Goal: Task Accomplishment & Management: Manage account settings

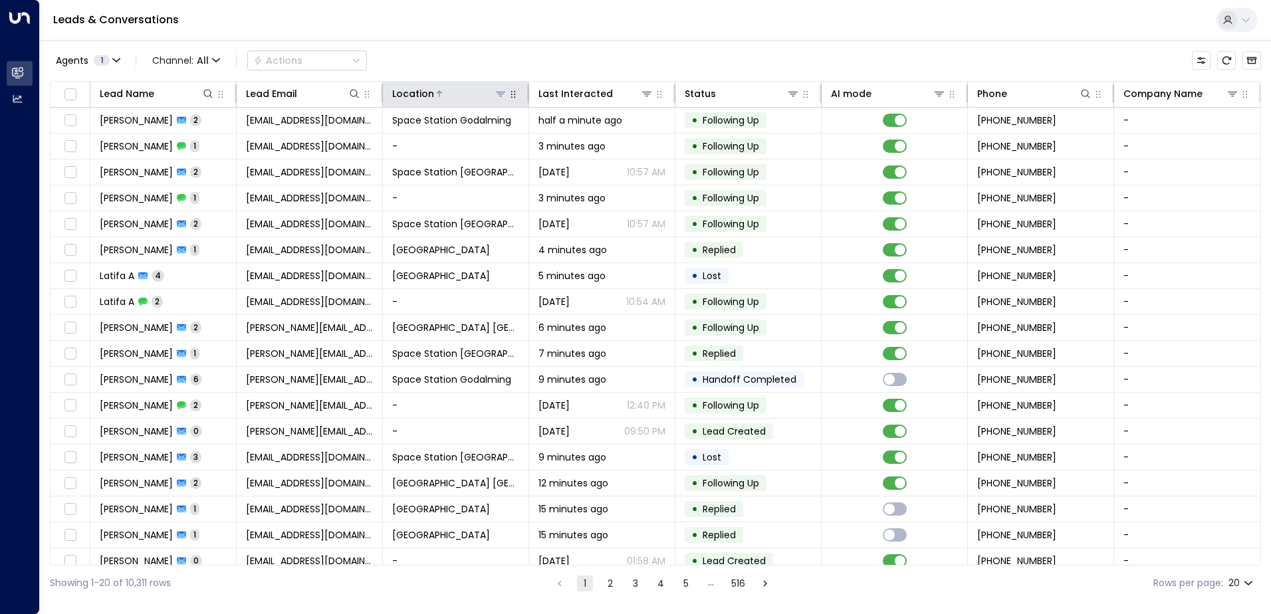
click at [497, 97] on icon at bounding box center [500, 93] width 11 height 11
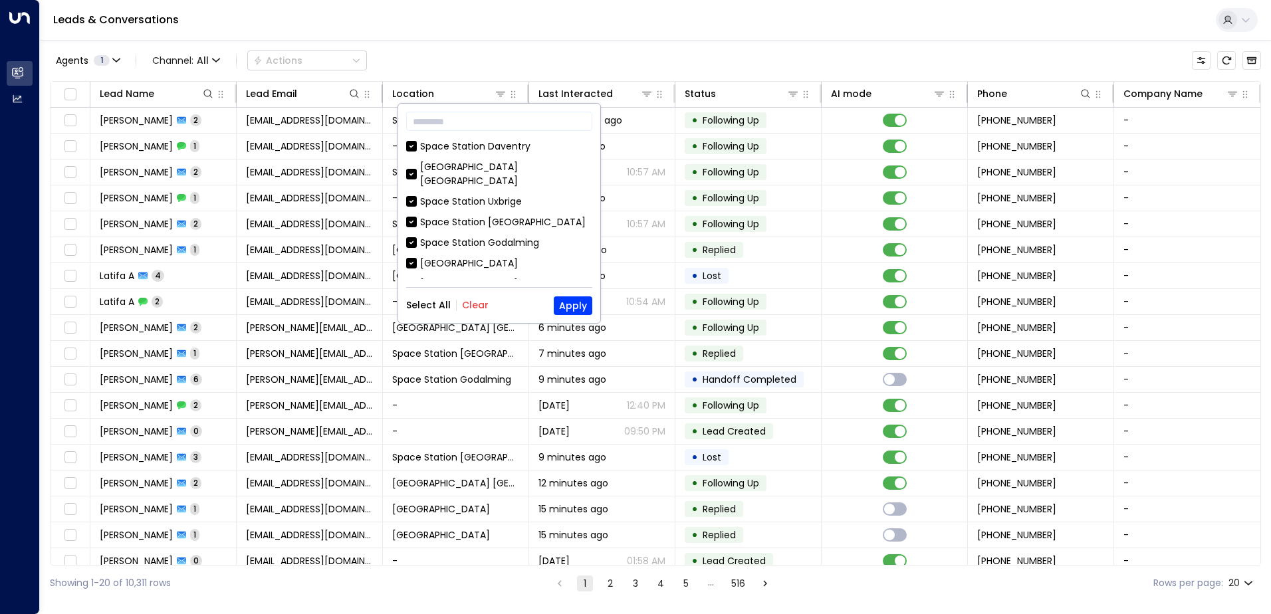
click at [469, 307] on button "Clear" at bounding box center [475, 305] width 27 height 11
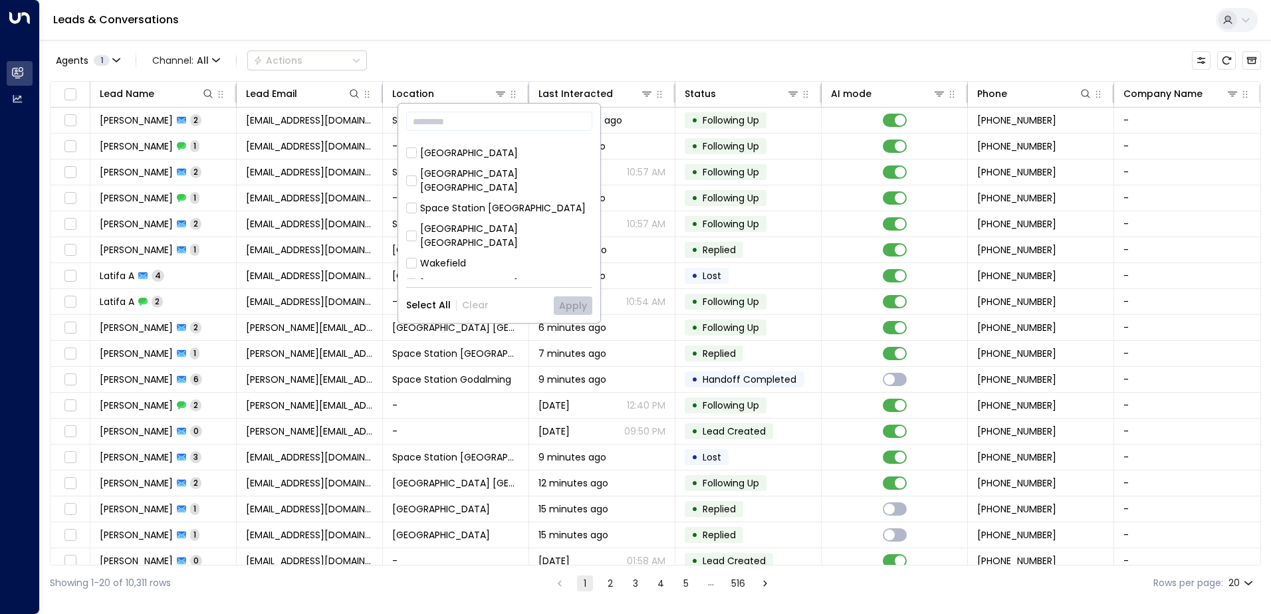
scroll to position [98, 0]
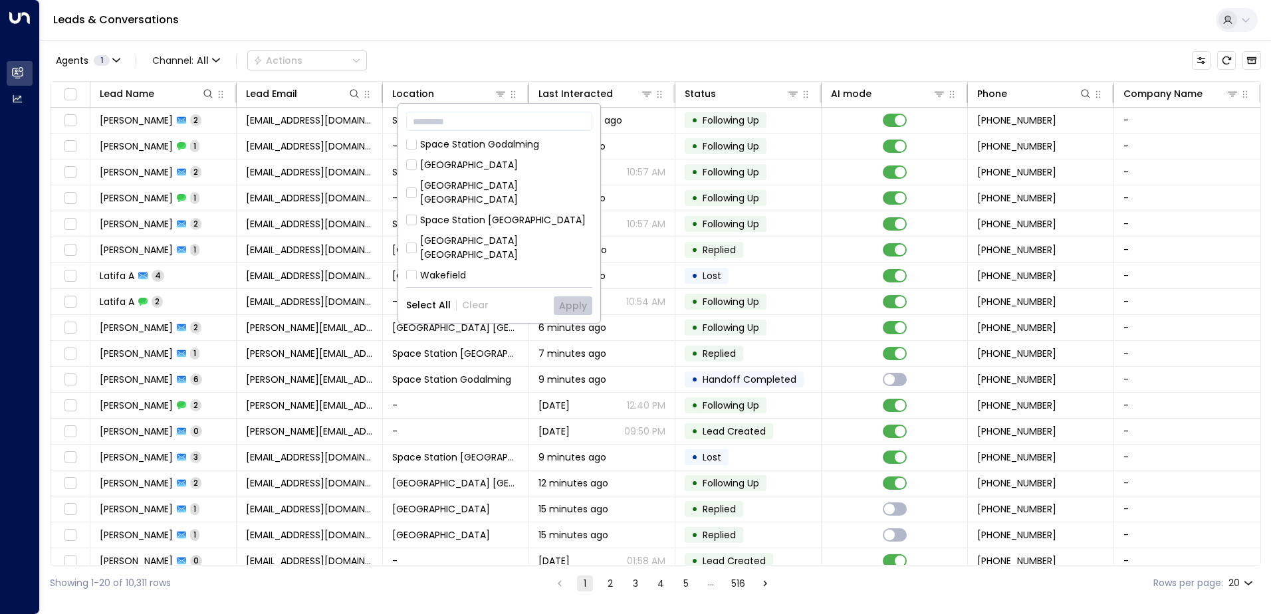
click at [491, 213] on div "Space Station [GEOGRAPHIC_DATA]" at bounding box center [503, 220] width 166 height 14
click at [569, 297] on button "Apply" at bounding box center [573, 306] width 39 height 19
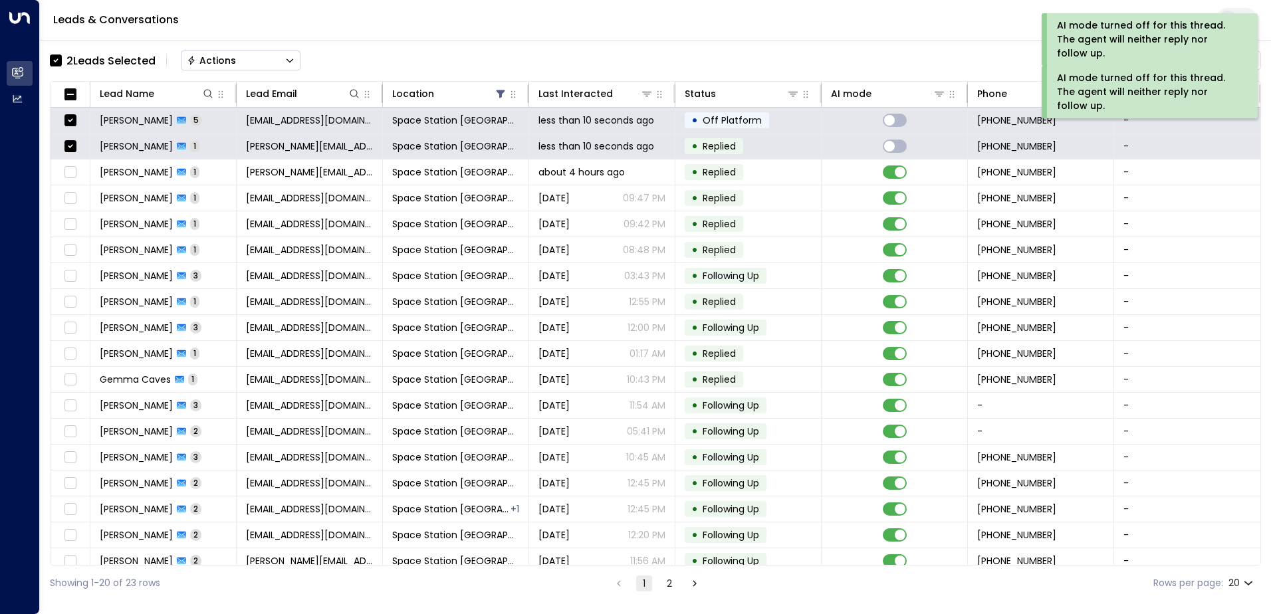
click at [251, 61] on button "Actions" at bounding box center [241, 61] width 120 height 20
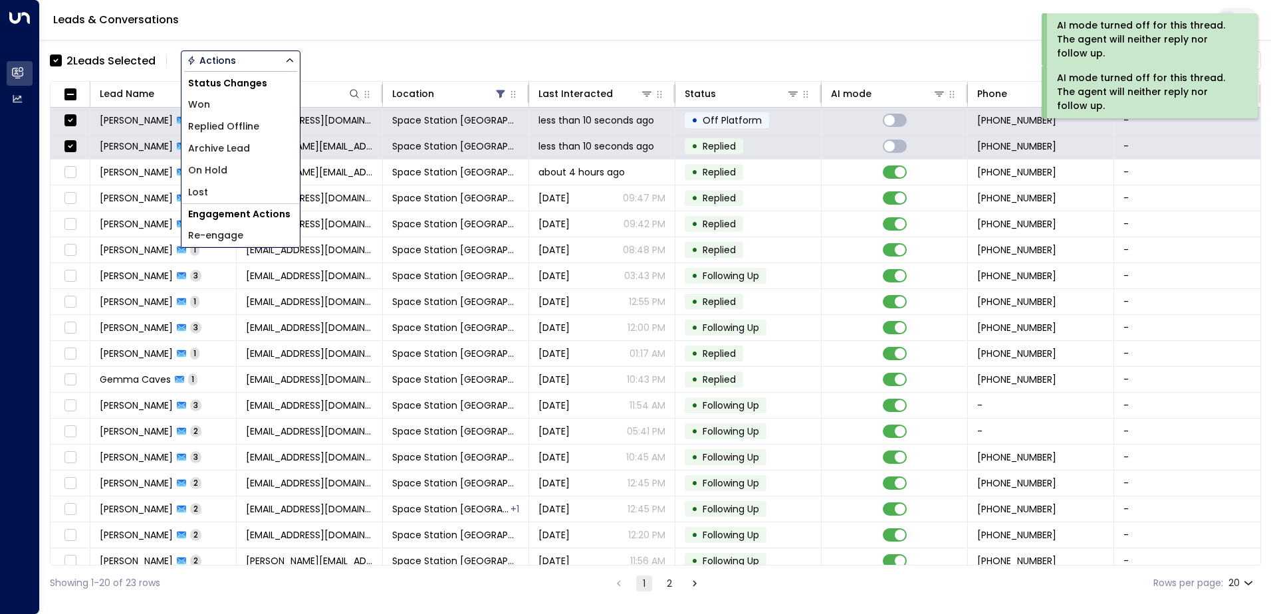
click at [231, 125] on span "Replied Offline" at bounding box center [223, 127] width 71 height 14
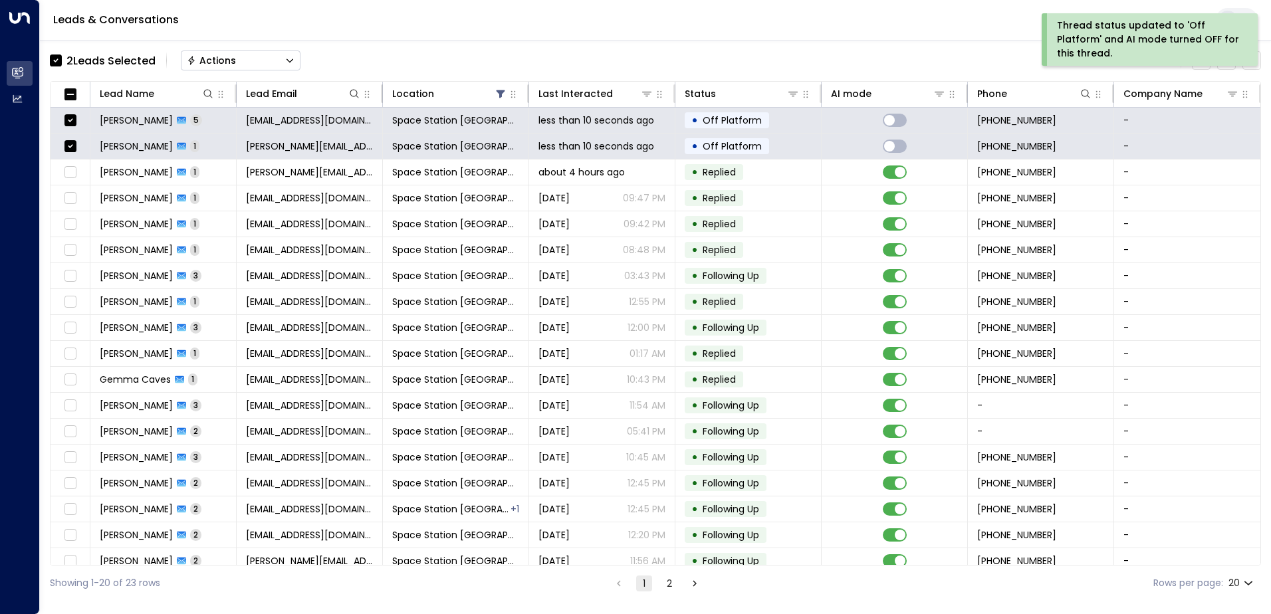
click at [226, 63] on div "Actions" at bounding box center [211, 61] width 49 height 12
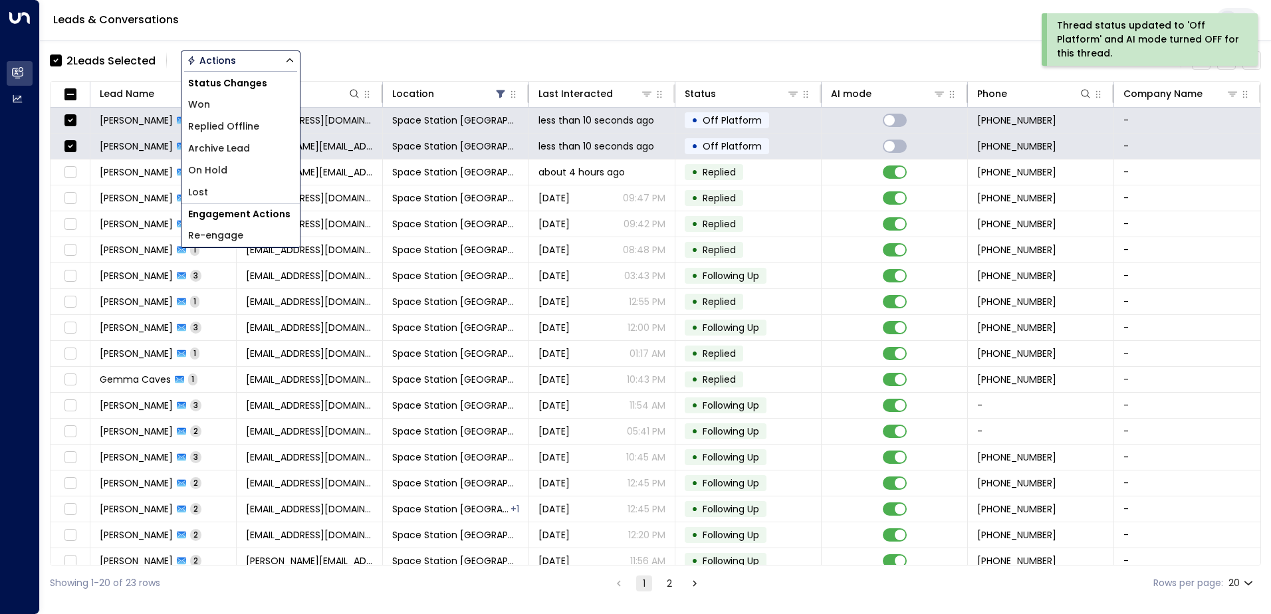
click at [235, 150] on span "Archive Lead" at bounding box center [219, 149] width 62 height 14
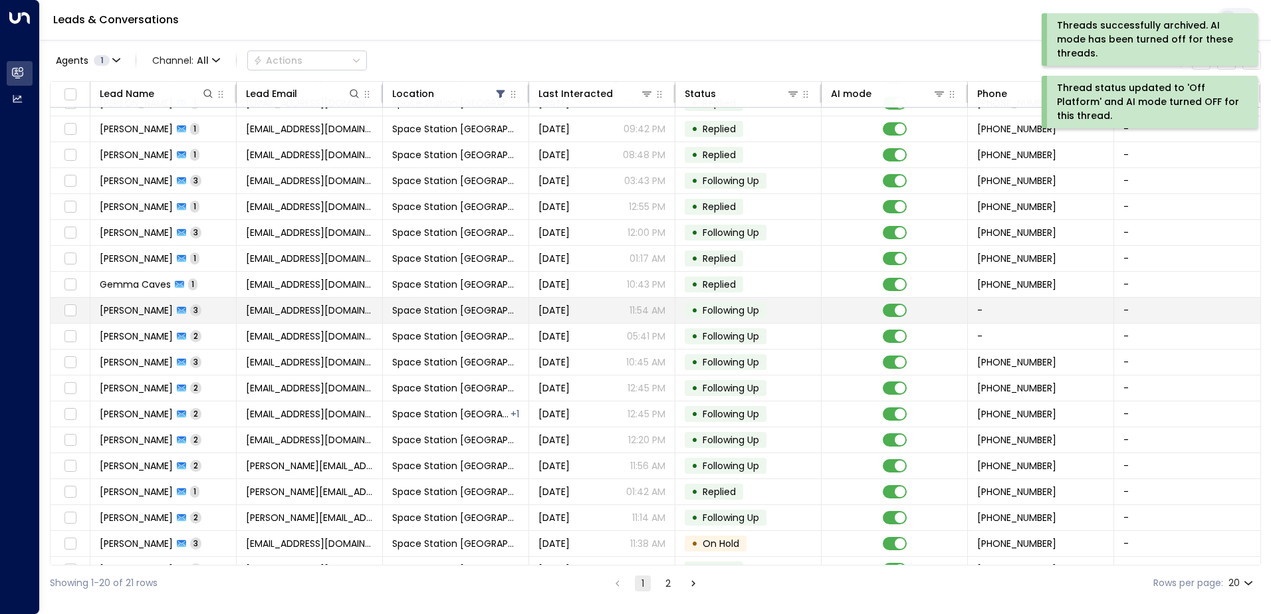
scroll to position [65, 0]
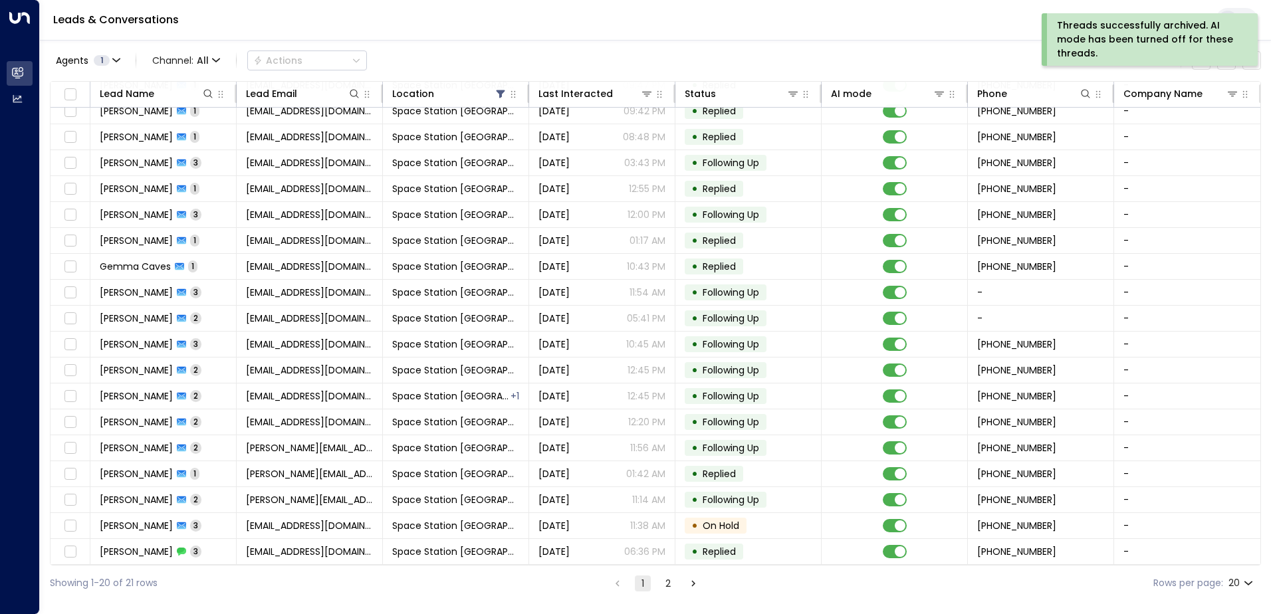
click at [660, 586] on button "2" at bounding box center [668, 584] width 16 height 16
